Goal: Obtain resource: Download file/media

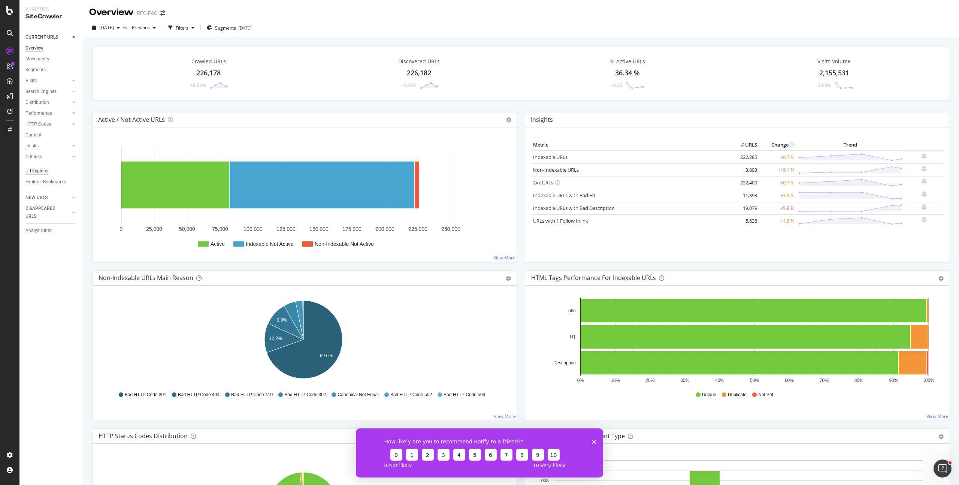
click at [43, 170] on div "Url Explorer" at bounding box center [36, 171] width 23 height 8
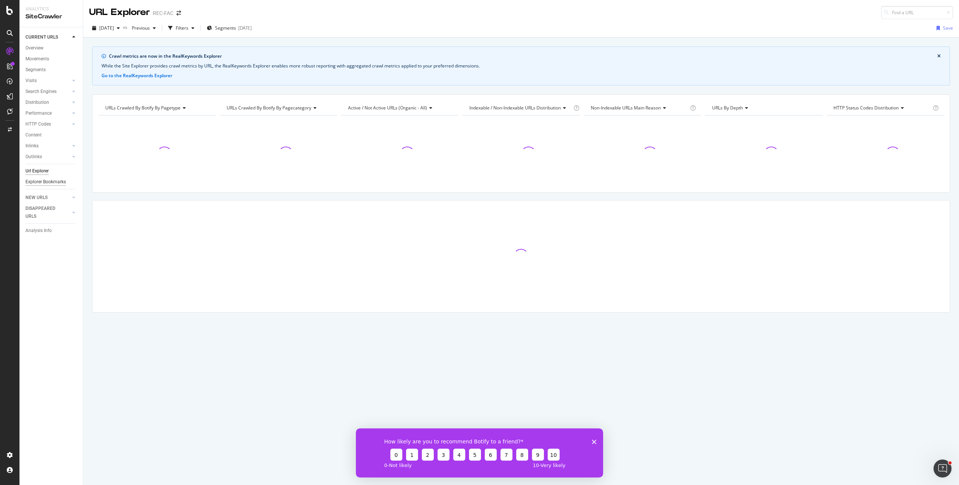
click at [44, 185] on div "Explorer Bookmarks" at bounding box center [45, 182] width 40 height 8
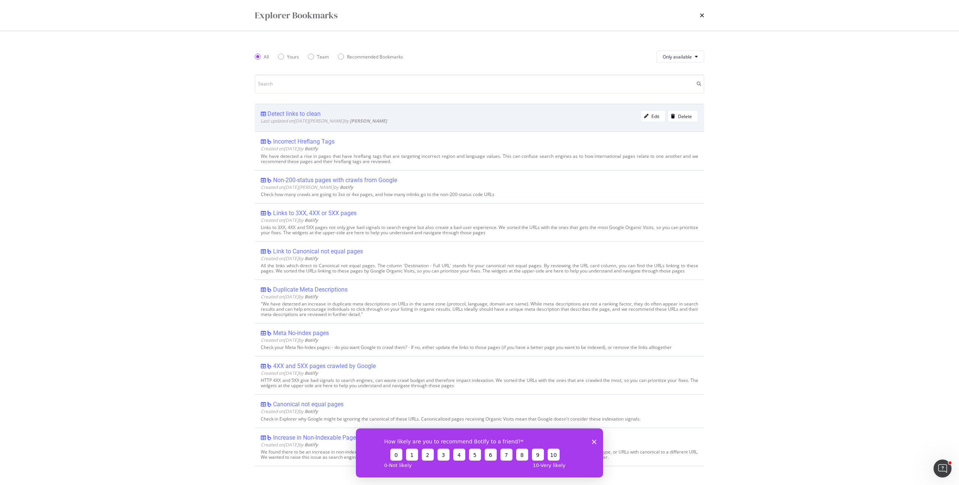
click at [350, 118] on b "[PERSON_NAME]" at bounding box center [368, 121] width 37 height 6
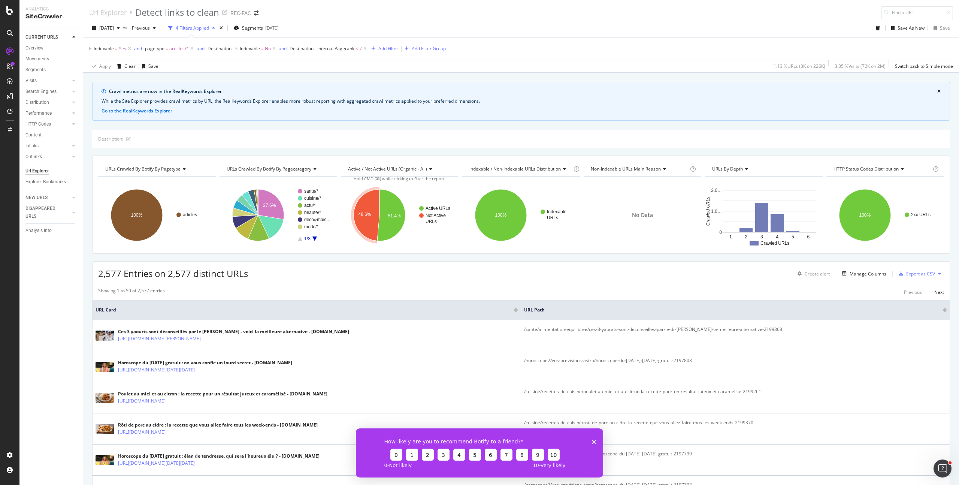
click at [914, 277] on div "Export as CSV" at bounding box center [914, 273] width 39 height 11
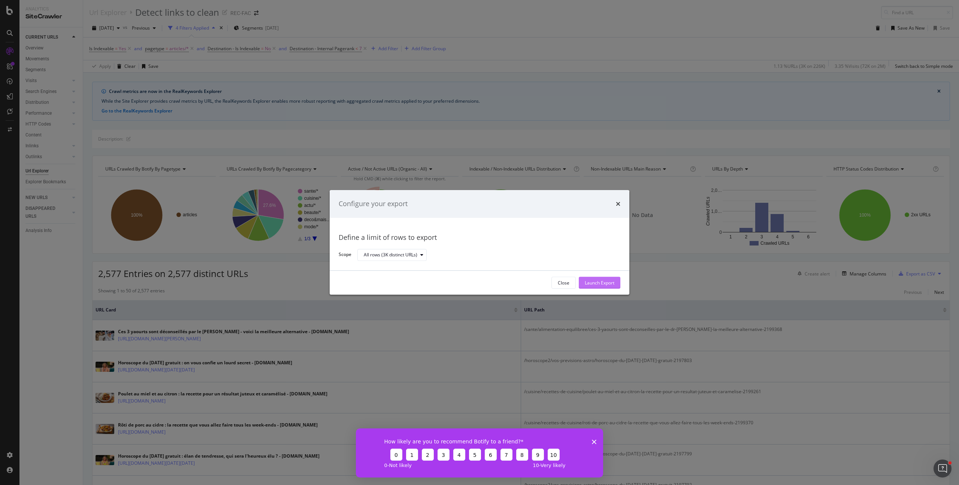
click at [614, 285] on button "Launch Export" at bounding box center [600, 283] width 42 height 12
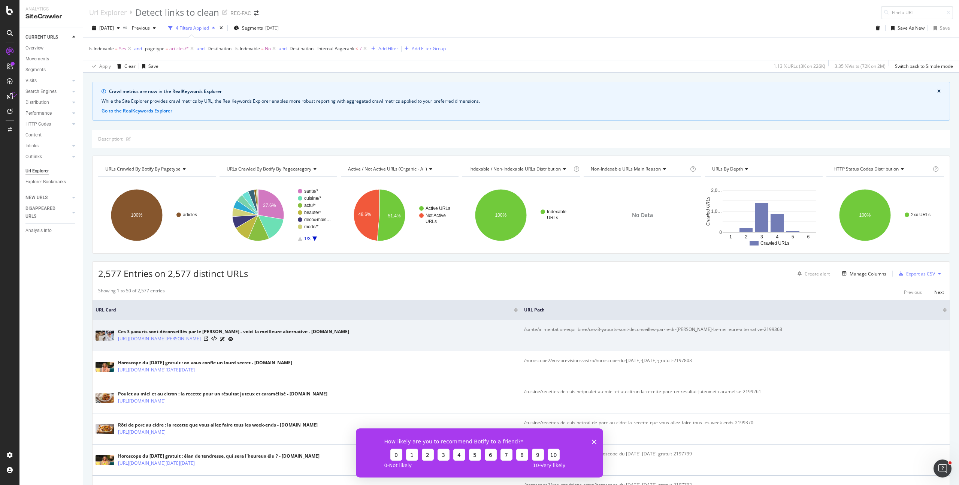
click at [201, 339] on link "https://www.femmeactuelle.fr/sante/alimentation-equilibree/ces-3-yaourts-sont-d…" at bounding box center [159, 338] width 83 height 7
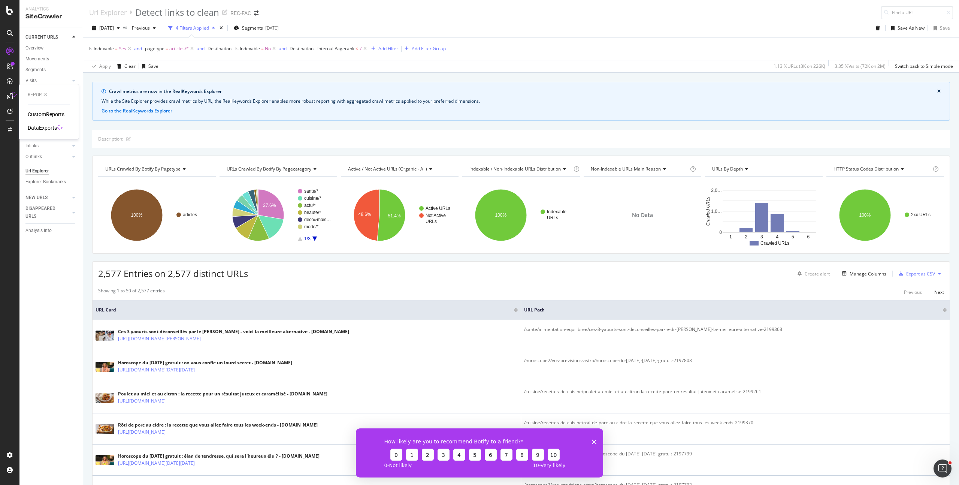
click at [47, 122] on div "CustomReports DataExports" at bounding box center [49, 120] width 42 height 21
click at [48, 129] on div "DataExports" at bounding box center [42, 127] width 29 height 7
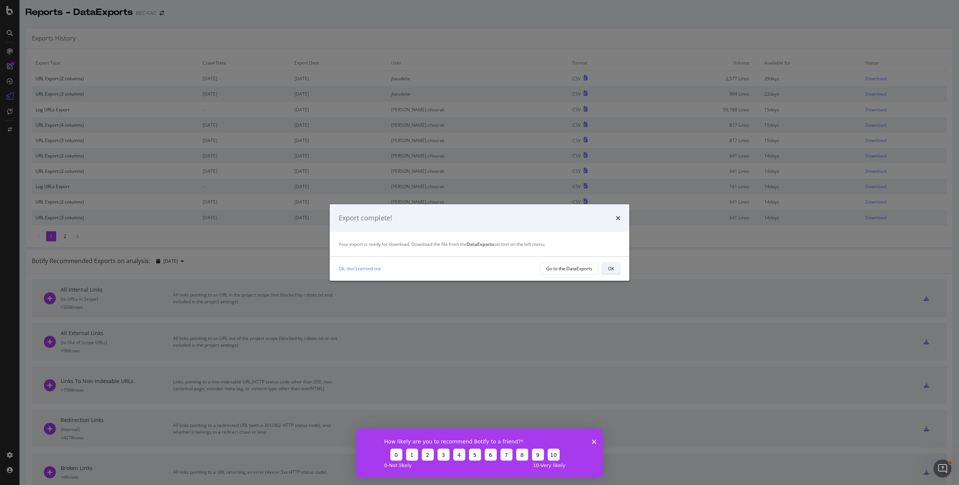
click at [610, 270] on div "OK" at bounding box center [611, 268] width 6 height 6
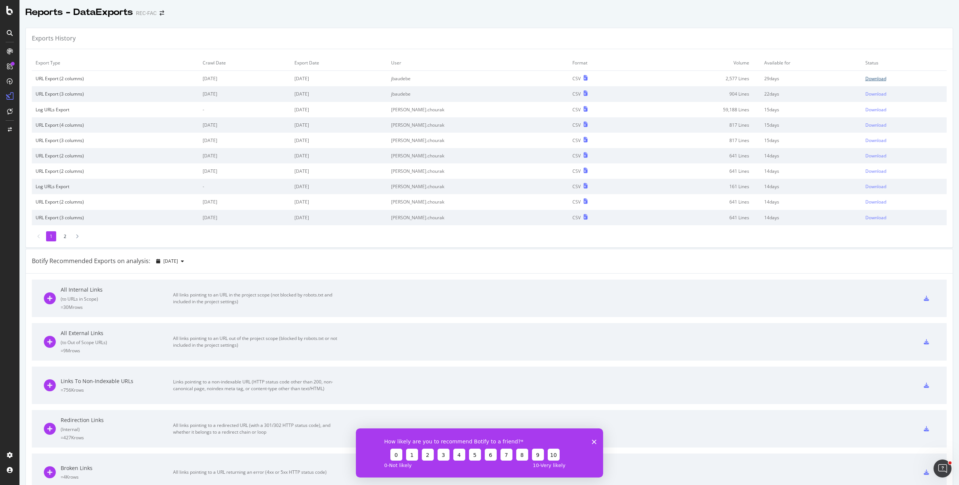
click at [865, 80] on div "Download" at bounding box center [875, 78] width 21 height 6
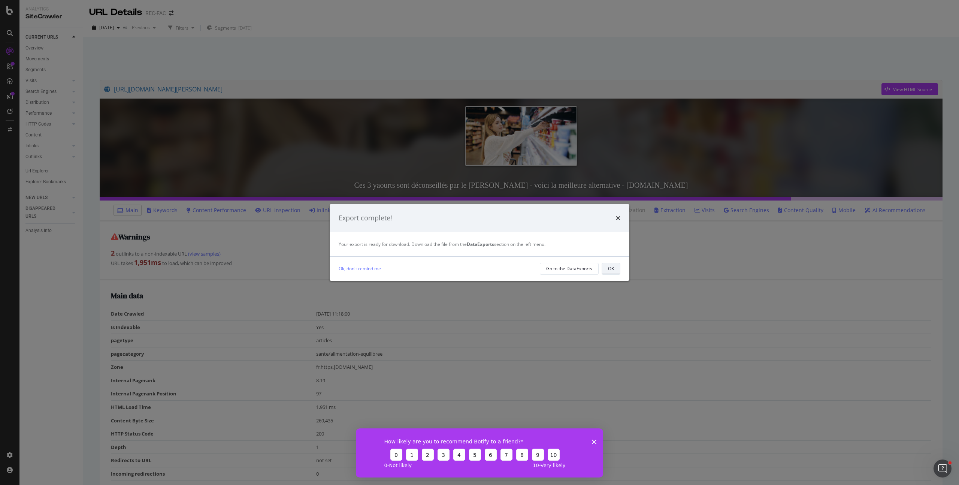
click at [604, 267] on button "OK" at bounding box center [610, 268] width 19 height 12
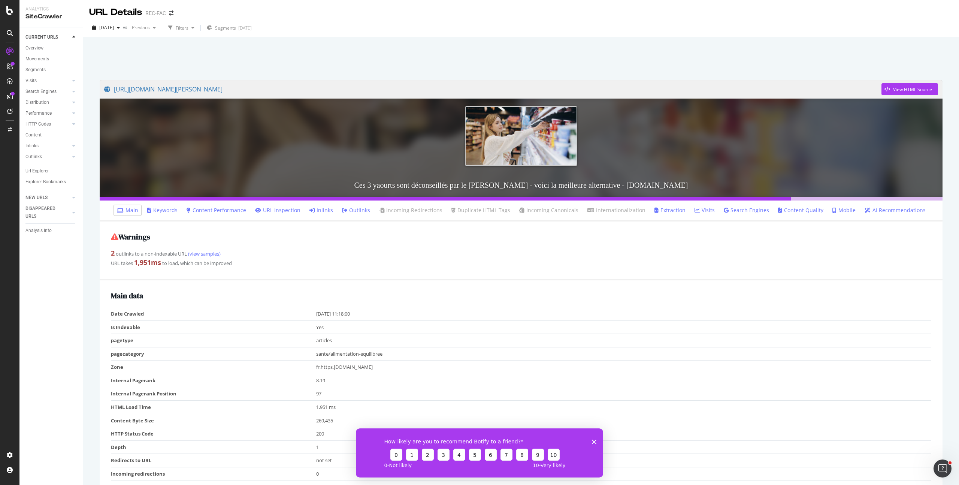
click at [357, 207] on link "Outlinks" at bounding box center [356, 209] width 28 height 7
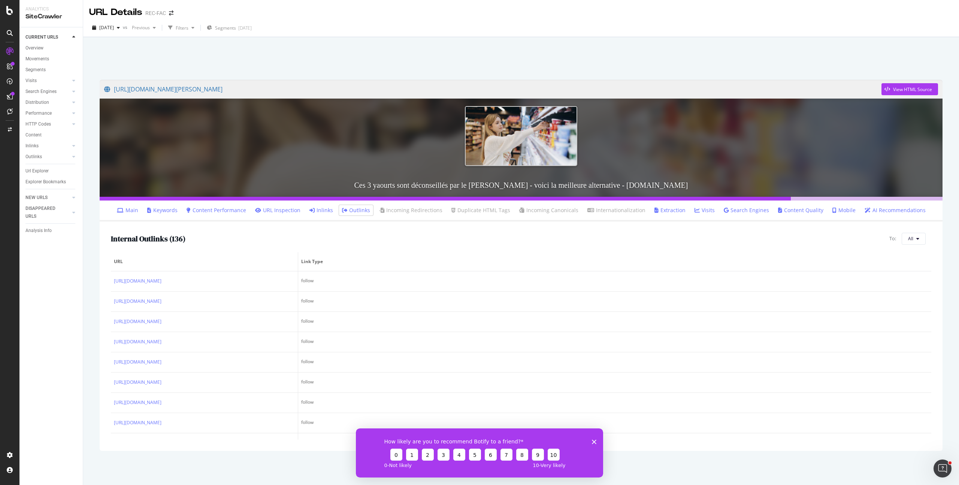
click at [594, 443] on icon "Fermer l'enquête" at bounding box center [594, 441] width 4 height 4
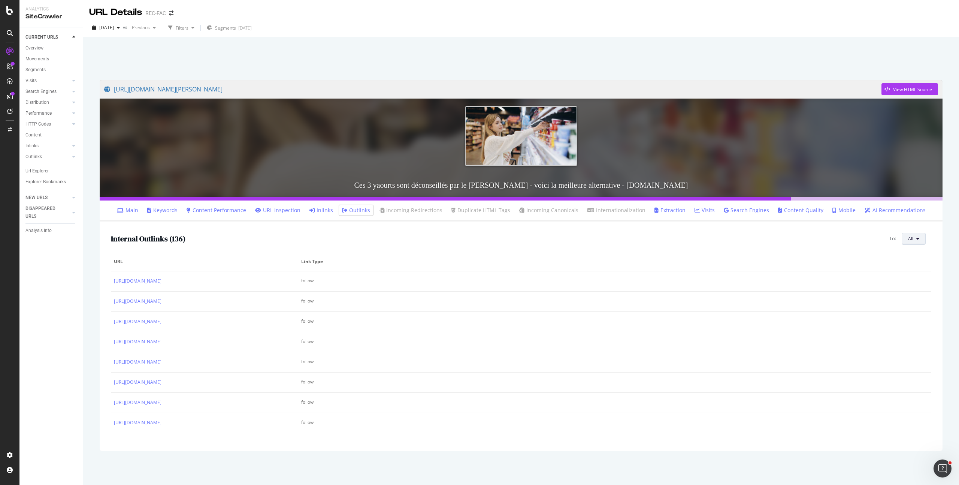
click at [920, 237] on button "All" at bounding box center [913, 239] width 24 height 12
click at [892, 222] on div "Non-Indexable URLs" at bounding box center [874, 217] width 54 height 11
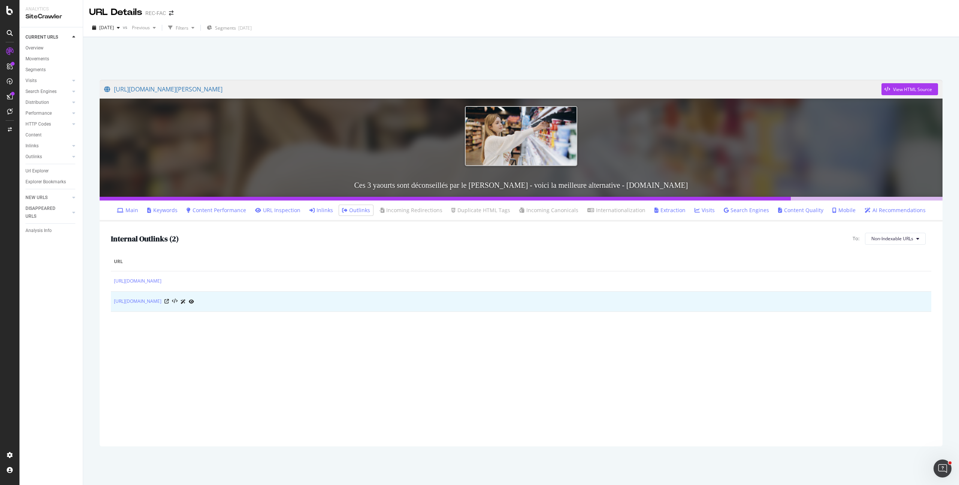
click at [194, 298] on div at bounding box center [179, 301] width 30 height 8
click at [169, 299] on icon at bounding box center [166, 301] width 4 height 4
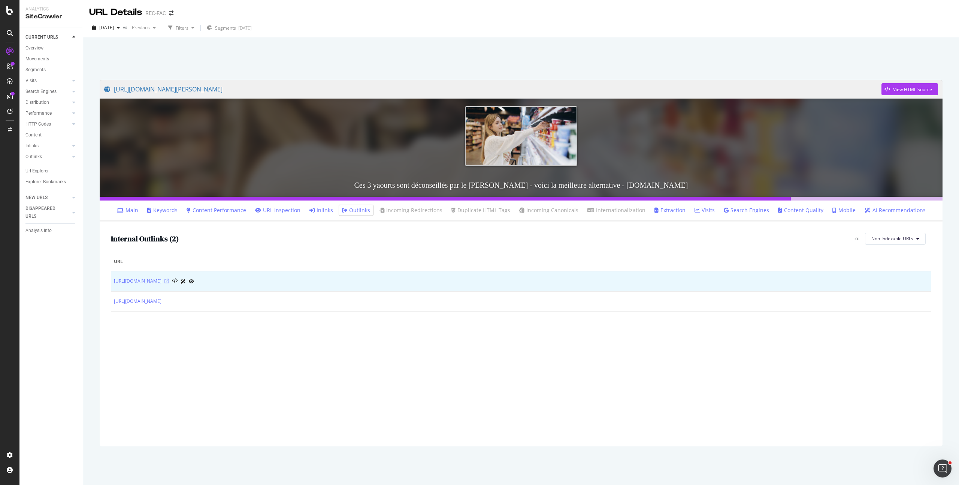
click at [169, 281] on icon at bounding box center [166, 281] width 4 height 4
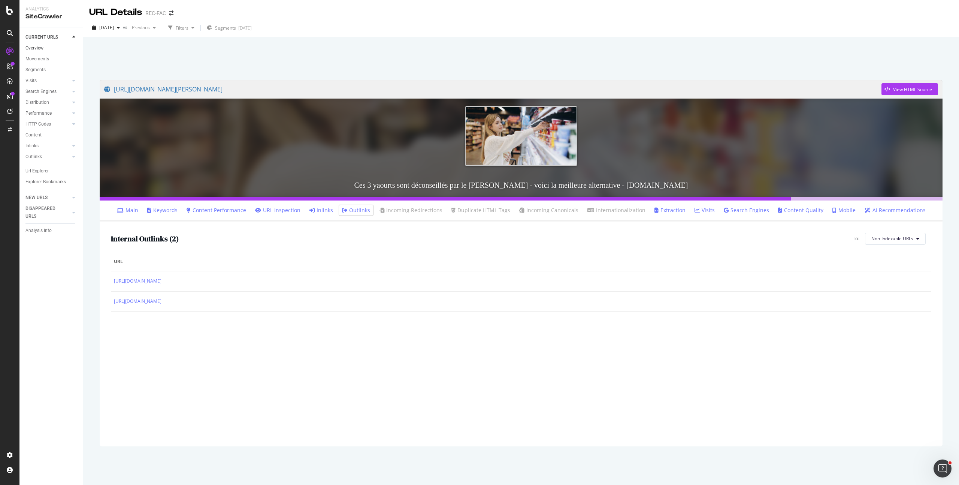
click at [46, 48] on link "Overview" at bounding box center [51, 48] width 52 height 8
